Goal: Find specific page/section: Find specific page/section

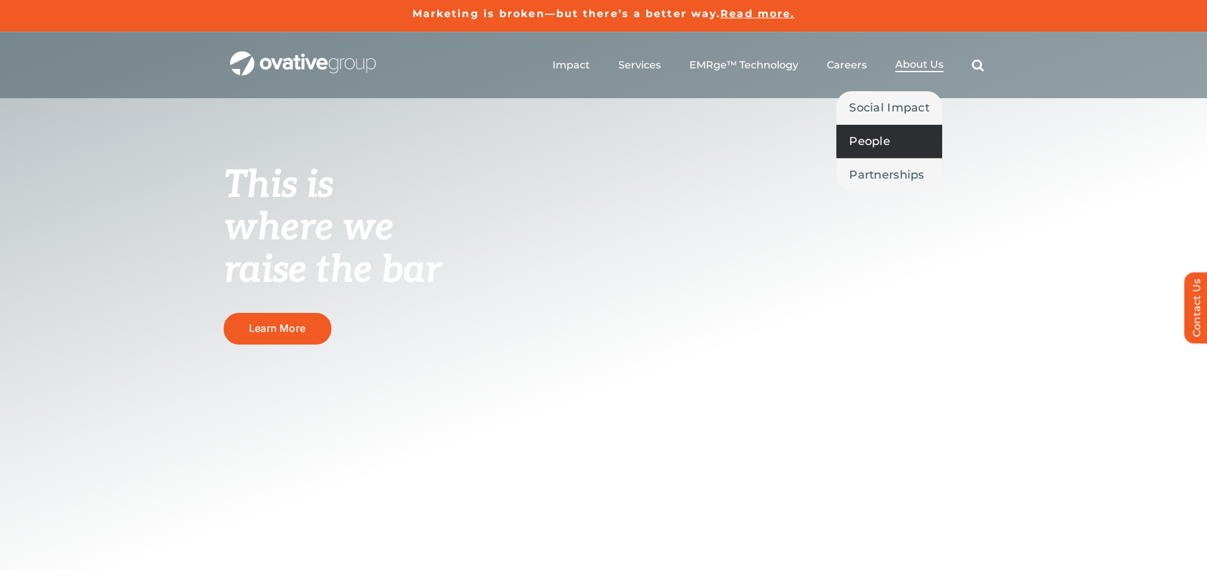
click at [889, 143] on span "People" at bounding box center [869, 141] width 41 height 18
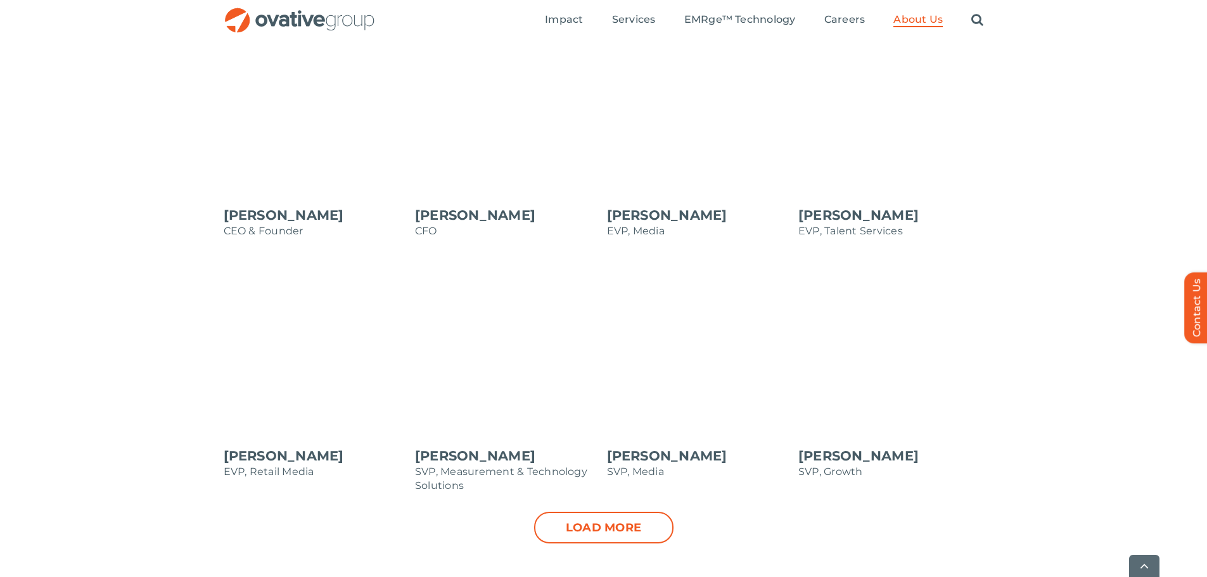
scroll to position [1268, 0]
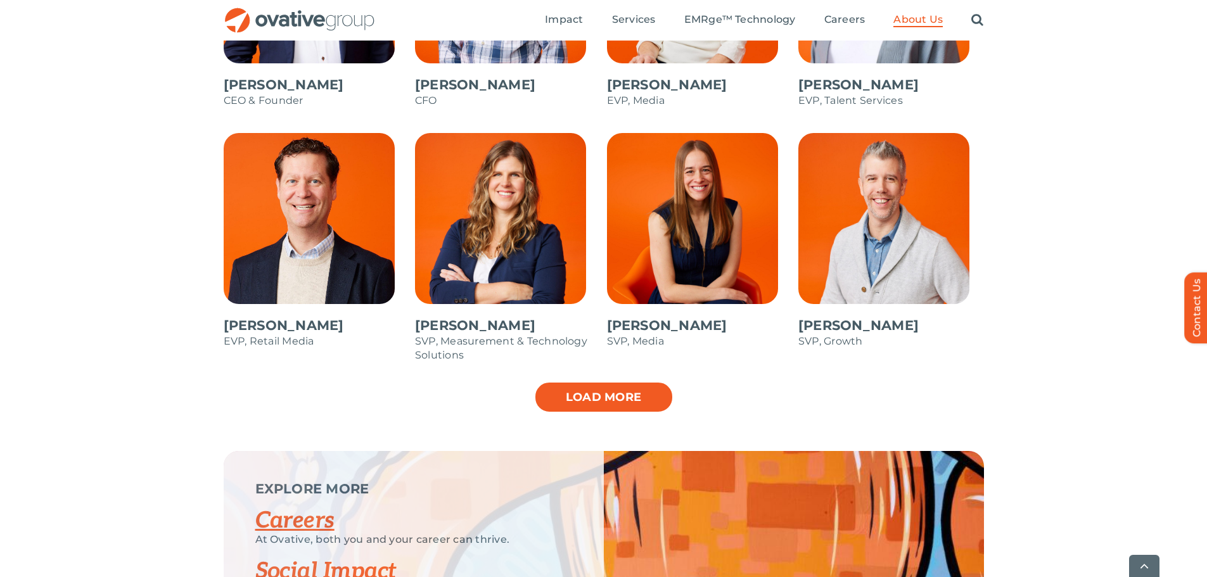
click at [588, 383] on link "Load more" at bounding box center [603, 398] width 139 height 32
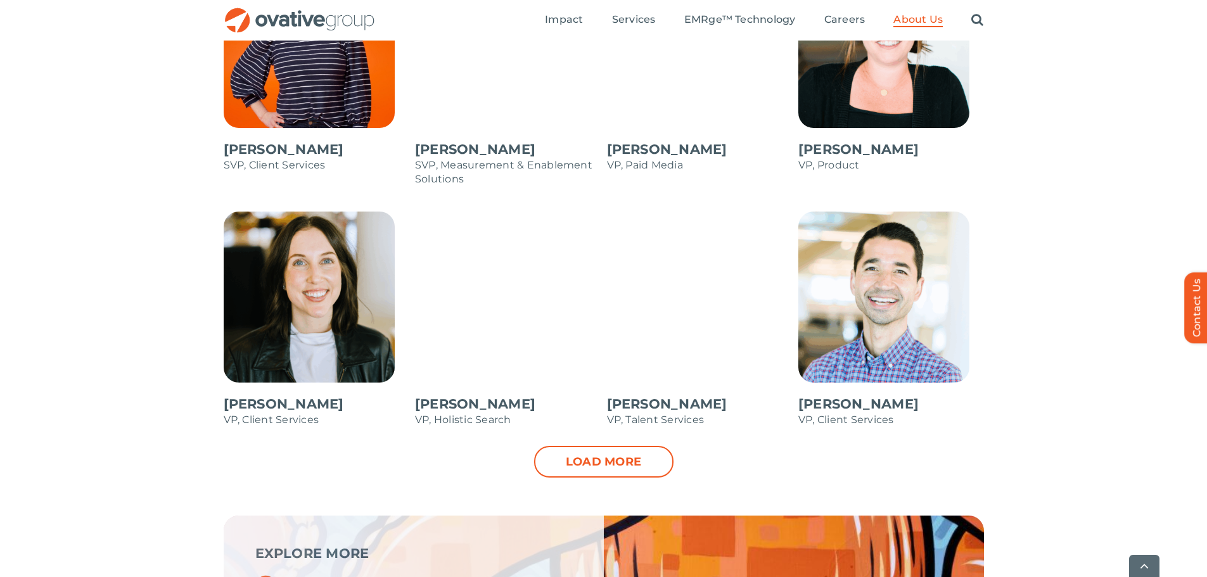
scroll to position [1775, 0]
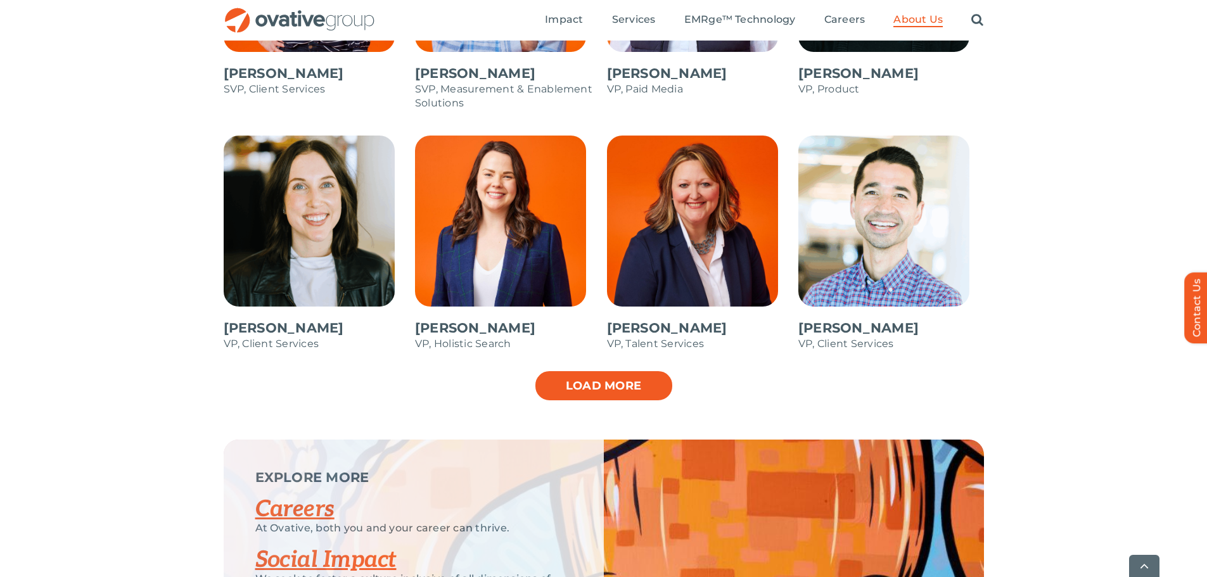
click at [576, 392] on link "Load more" at bounding box center [603, 386] width 139 height 32
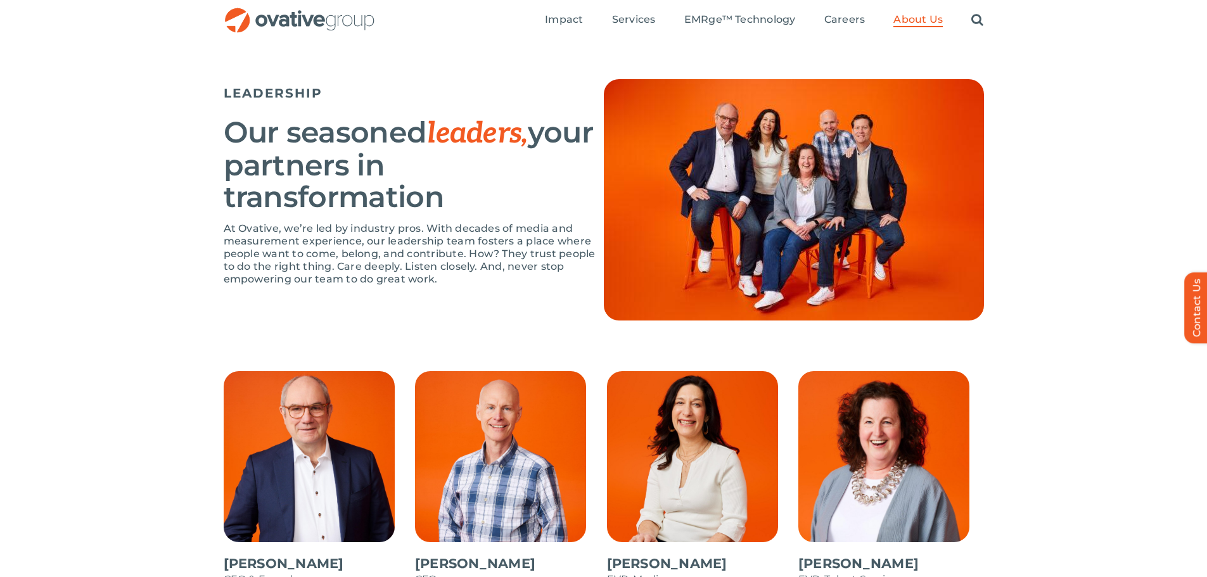
scroll to position [787, 0]
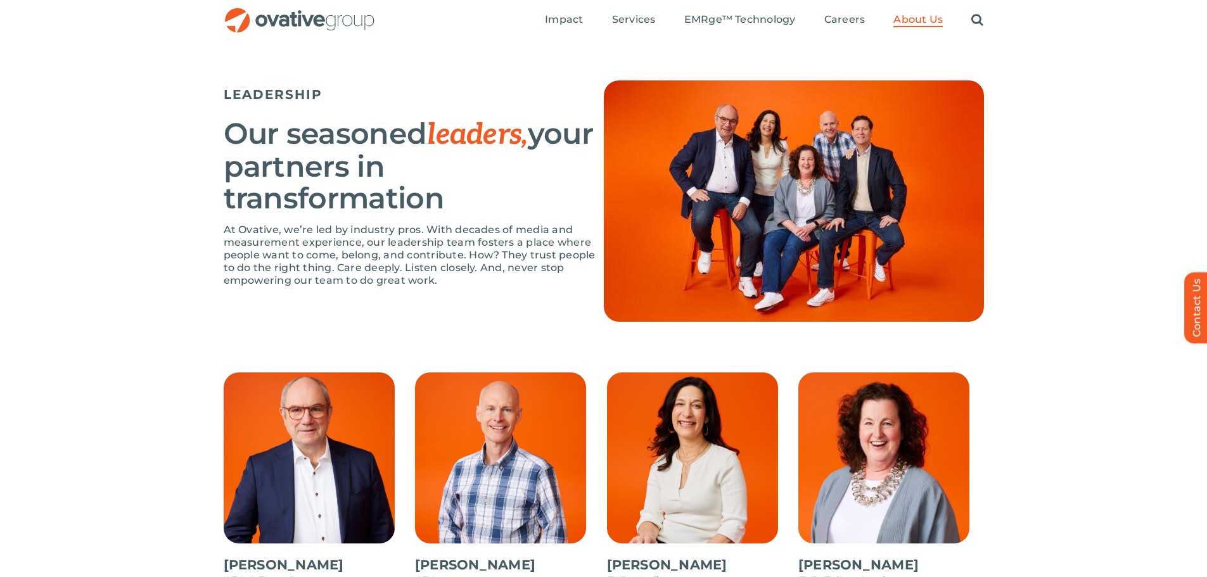
click at [225, 92] on h5 "LEADERSHIP" at bounding box center [414, 94] width 380 height 15
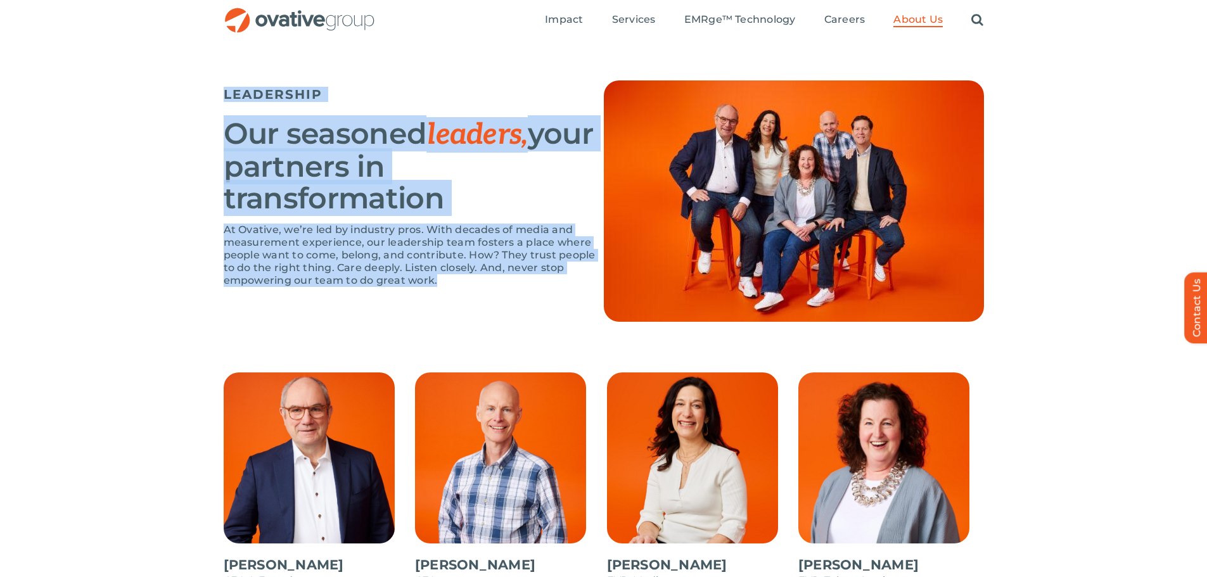
drag, startPoint x: 225, startPoint y: 92, endPoint x: 460, endPoint y: 280, distance: 301.2
click at [460, 280] on div "LEADERSHIP Our seasoned leaders, your partners in transformation At Ovative, we…" at bounding box center [414, 189] width 380 height 219
click at [382, 334] on div "LEADERSHIP Our seasoned leaders, your partners in transformation At Ovative, we…" at bounding box center [603, 226] width 1207 height 292
drag, startPoint x: 443, startPoint y: 290, endPoint x: 179, endPoint y: 94, distance: 328.1
click at [179, 94] on div "LEADERSHIP Our seasoned leaders, your partners in transformation At Ovative, we…" at bounding box center [603, 226] width 1207 height 292
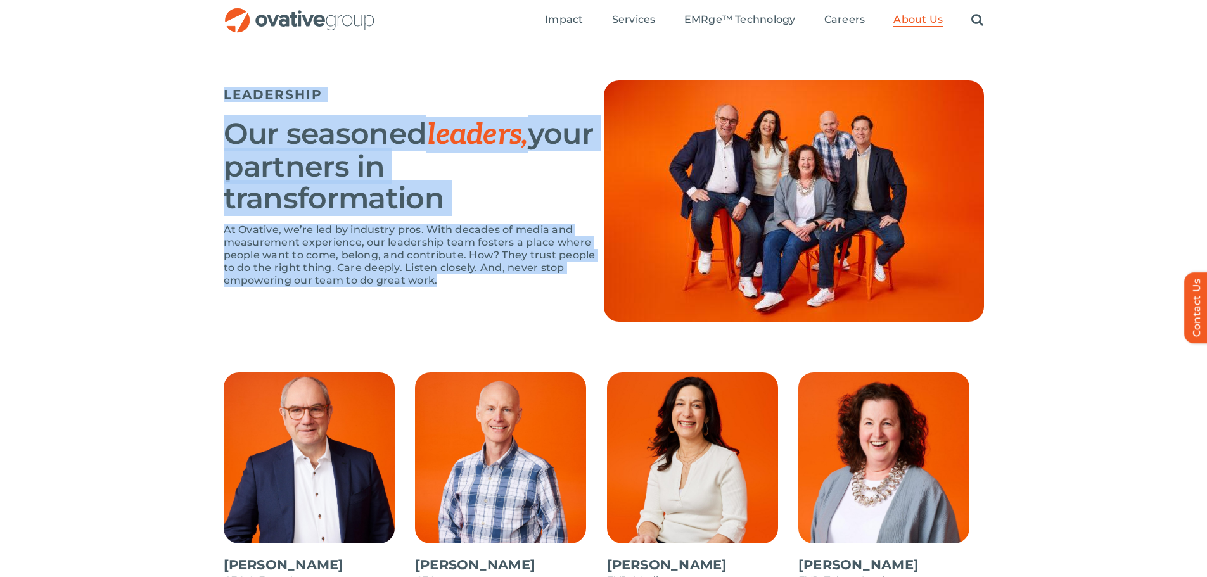
click at [335, 200] on h2 "Our seasoned leaders, your partners in transformation" at bounding box center [414, 166] width 380 height 96
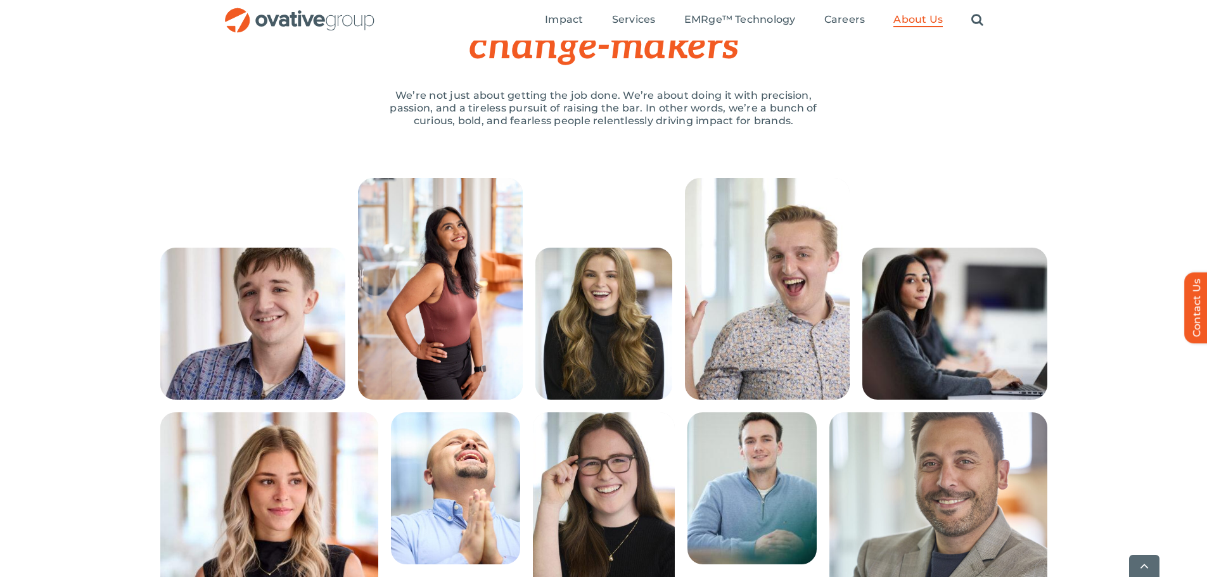
scroll to position [183, 0]
